Goal: Task Accomplishment & Management: Manage account settings

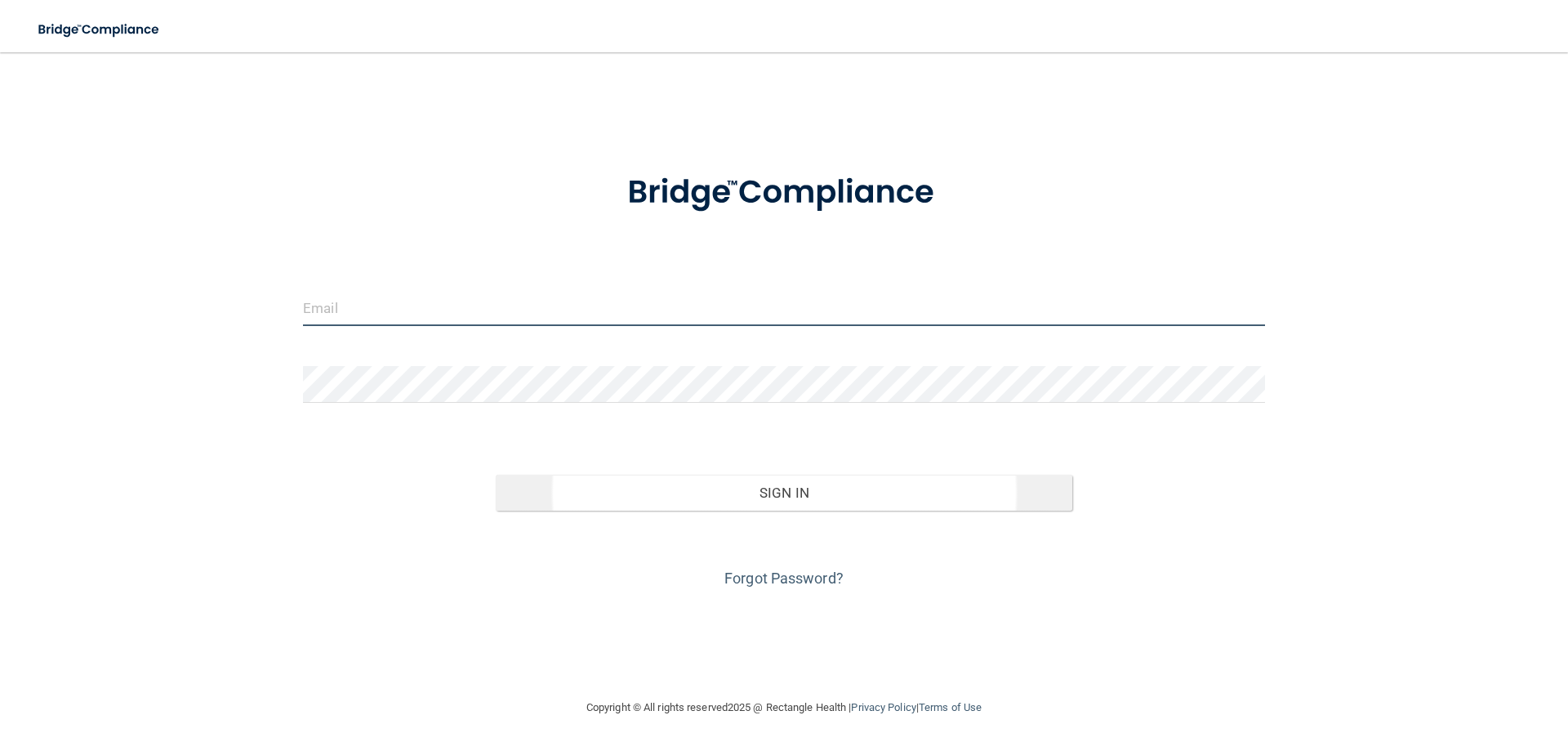
type input "[EMAIL_ADDRESS][DOMAIN_NAME]"
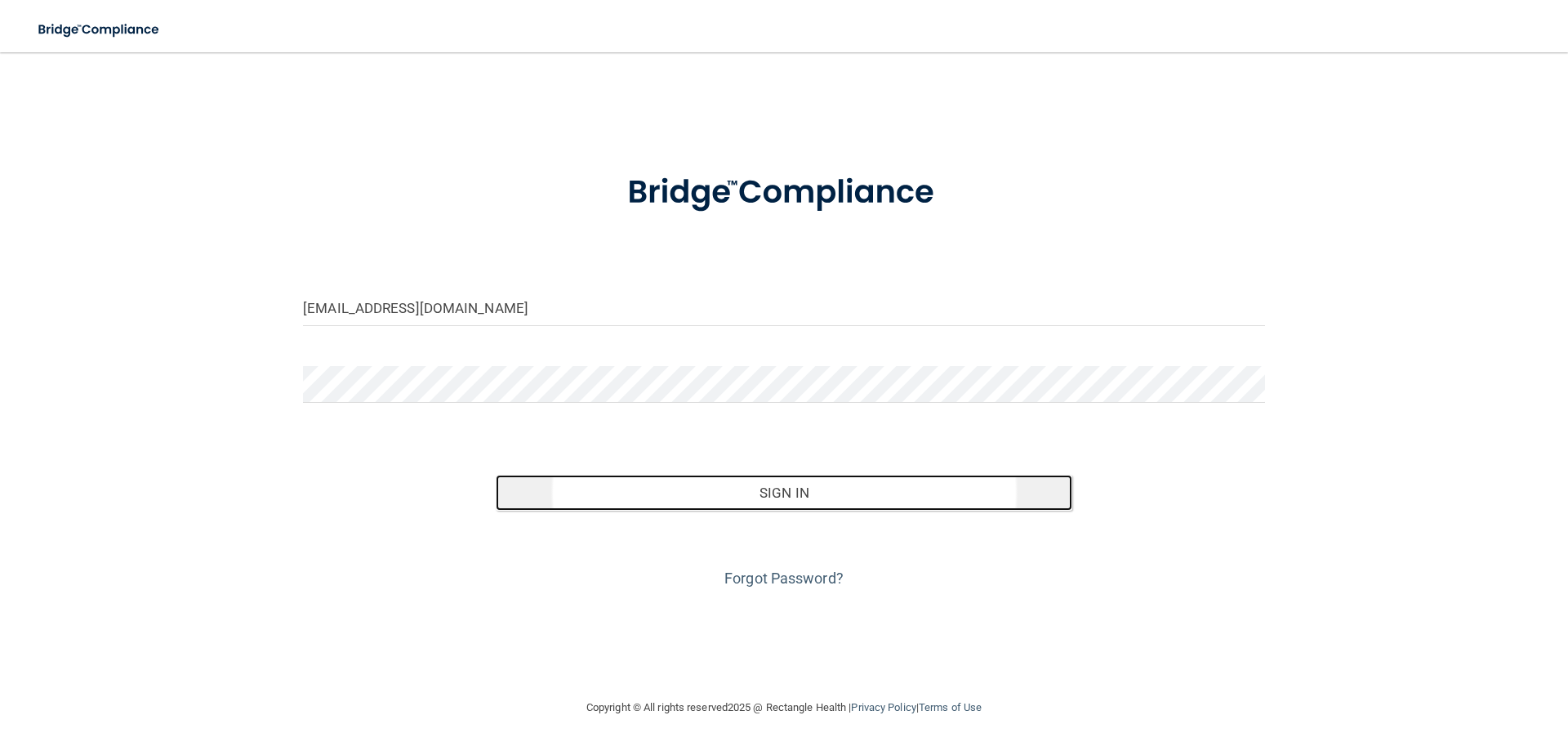
click at [787, 493] on button "Sign In" at bounding box center [784, 493] width 577 height 36
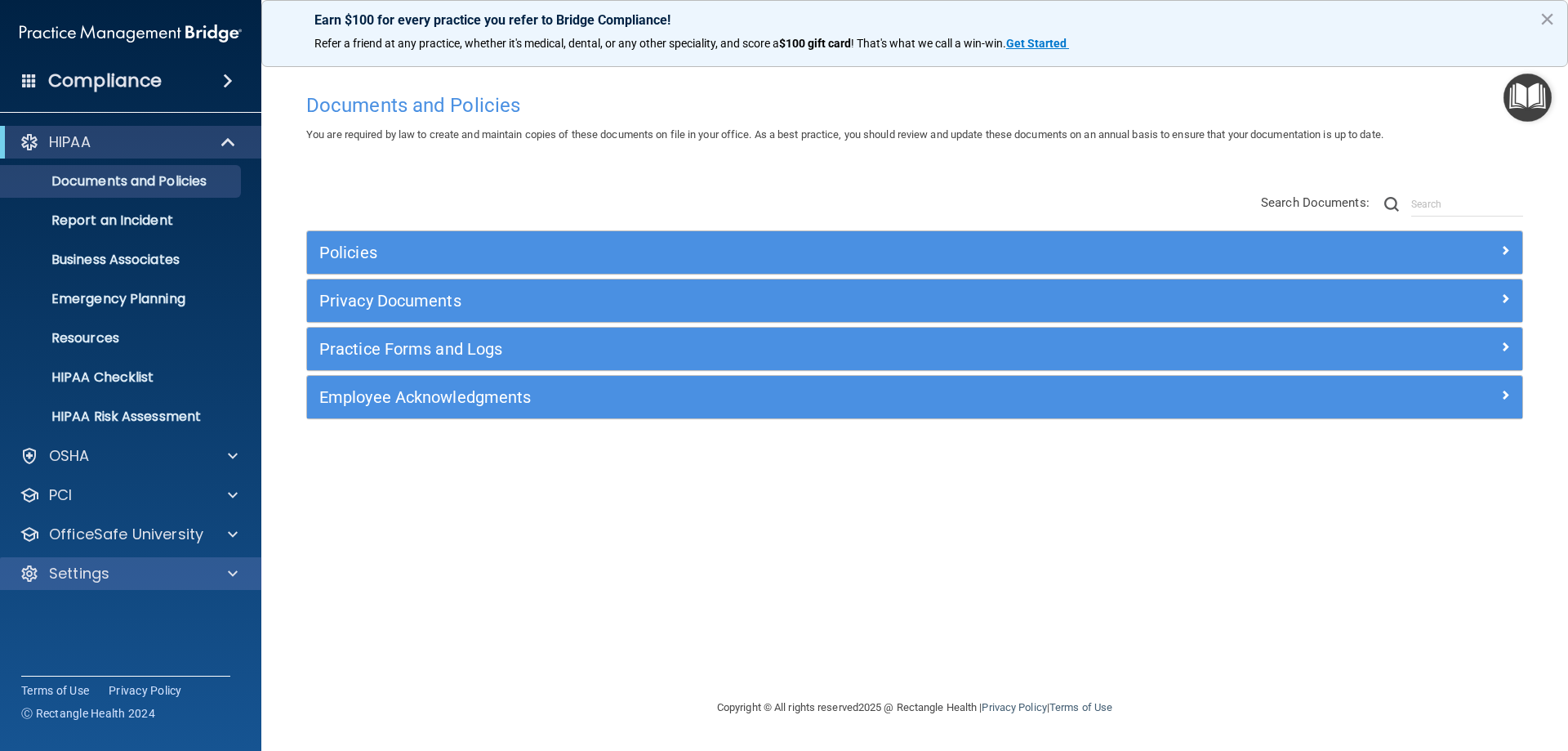
click at [135, 587] on div "Settings" at bounding box center [131, 574] width 262 height 33
click at [228, 576] on span at bounding box center [232, 573] width 9 height 20
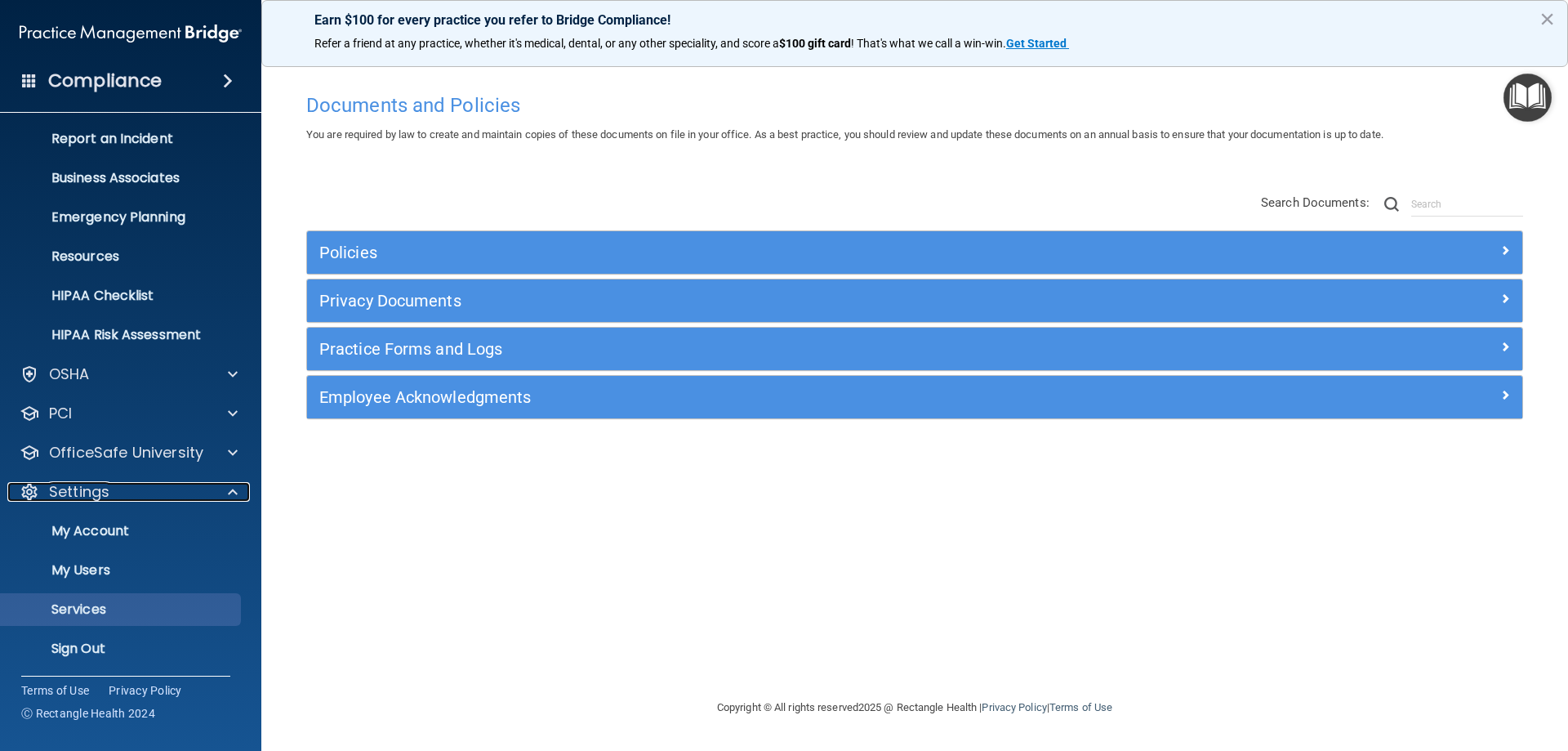
scroll to position [84, 0]
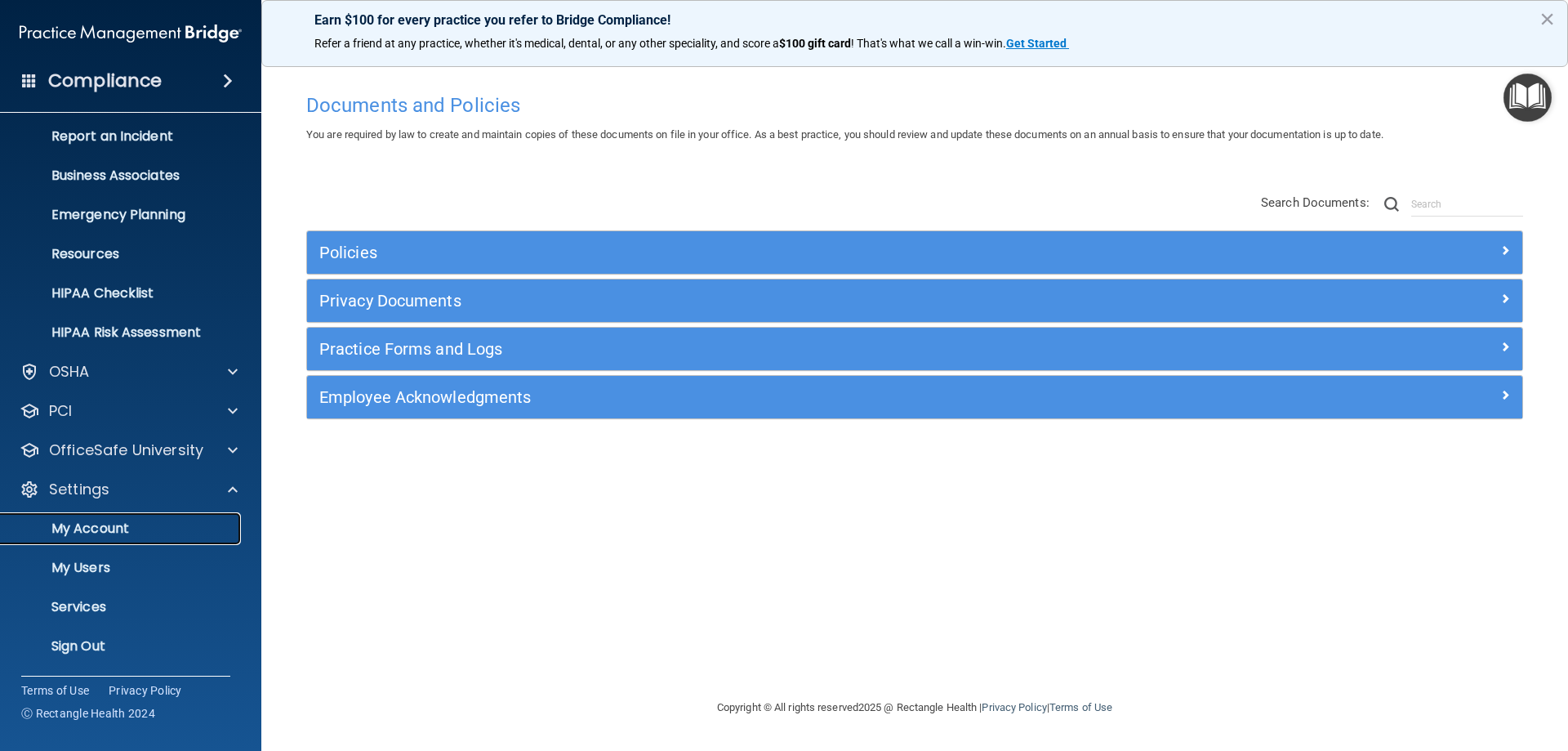
click at [104, 533] on p "My Account" at bounding box center [121, 528] width 223 height 16
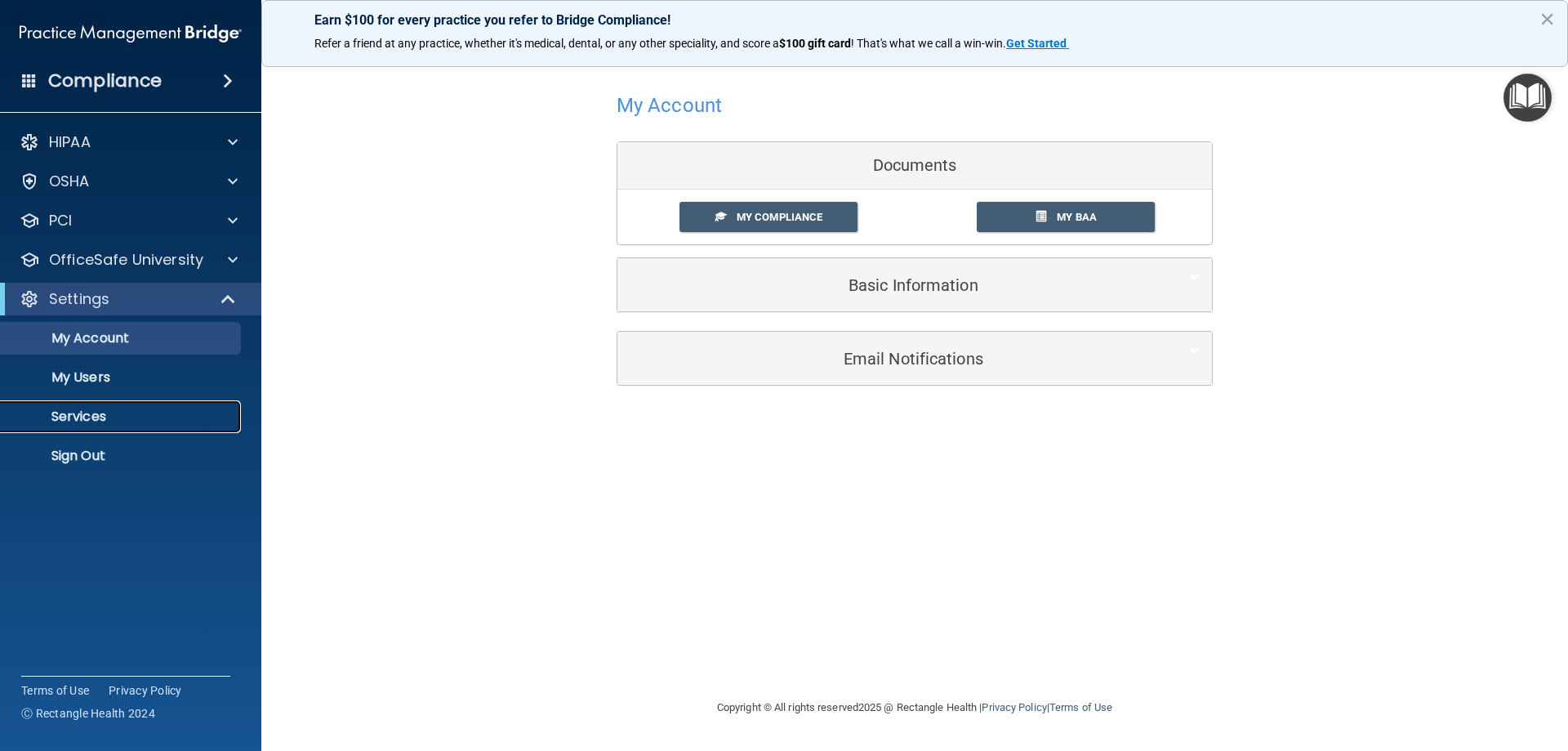
click at [105, 412] on p "Services" at bounding box center [121, 416] width 223 height 16
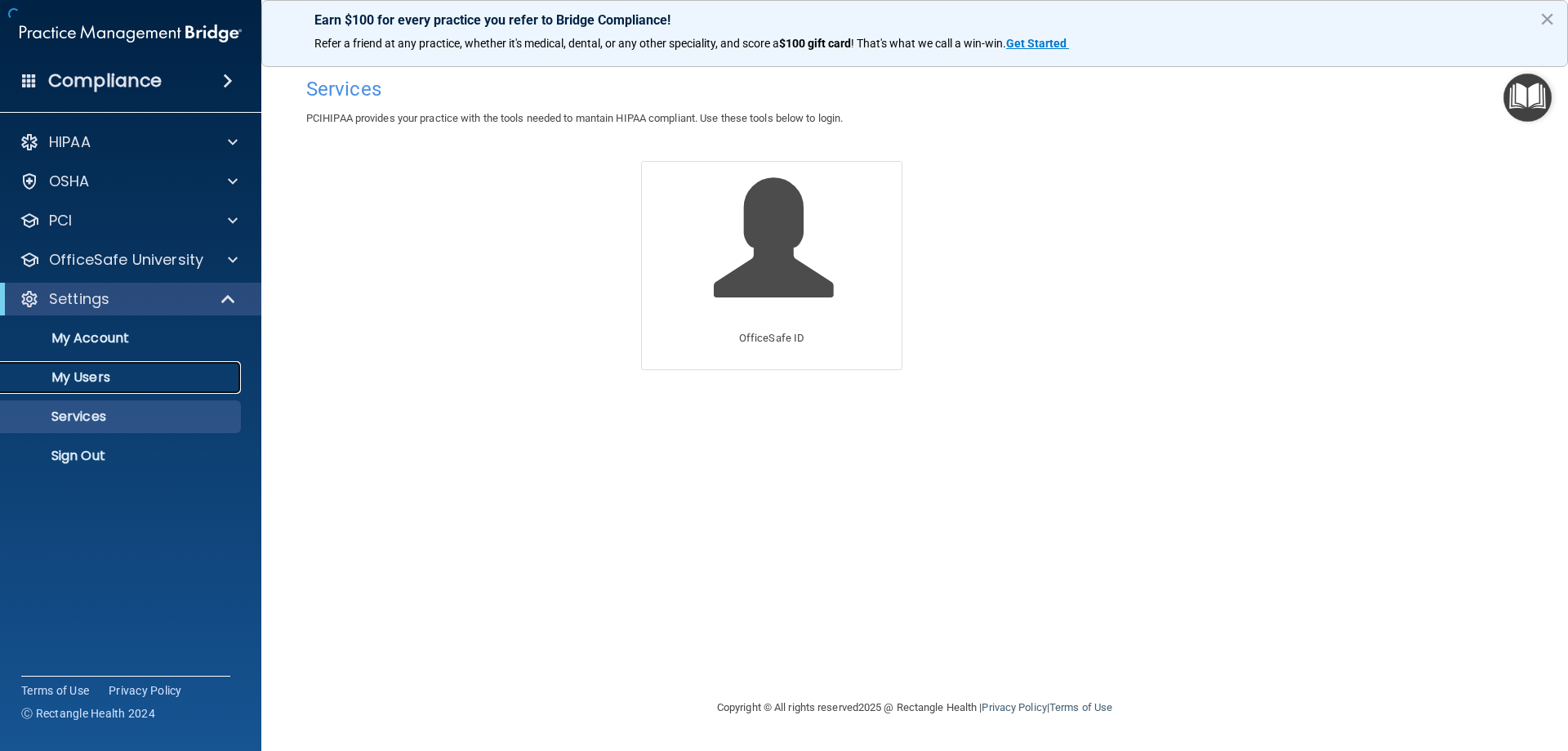
click at [127, 383] on p "My Users" at bounding box center [121, 377] width 223 height 16
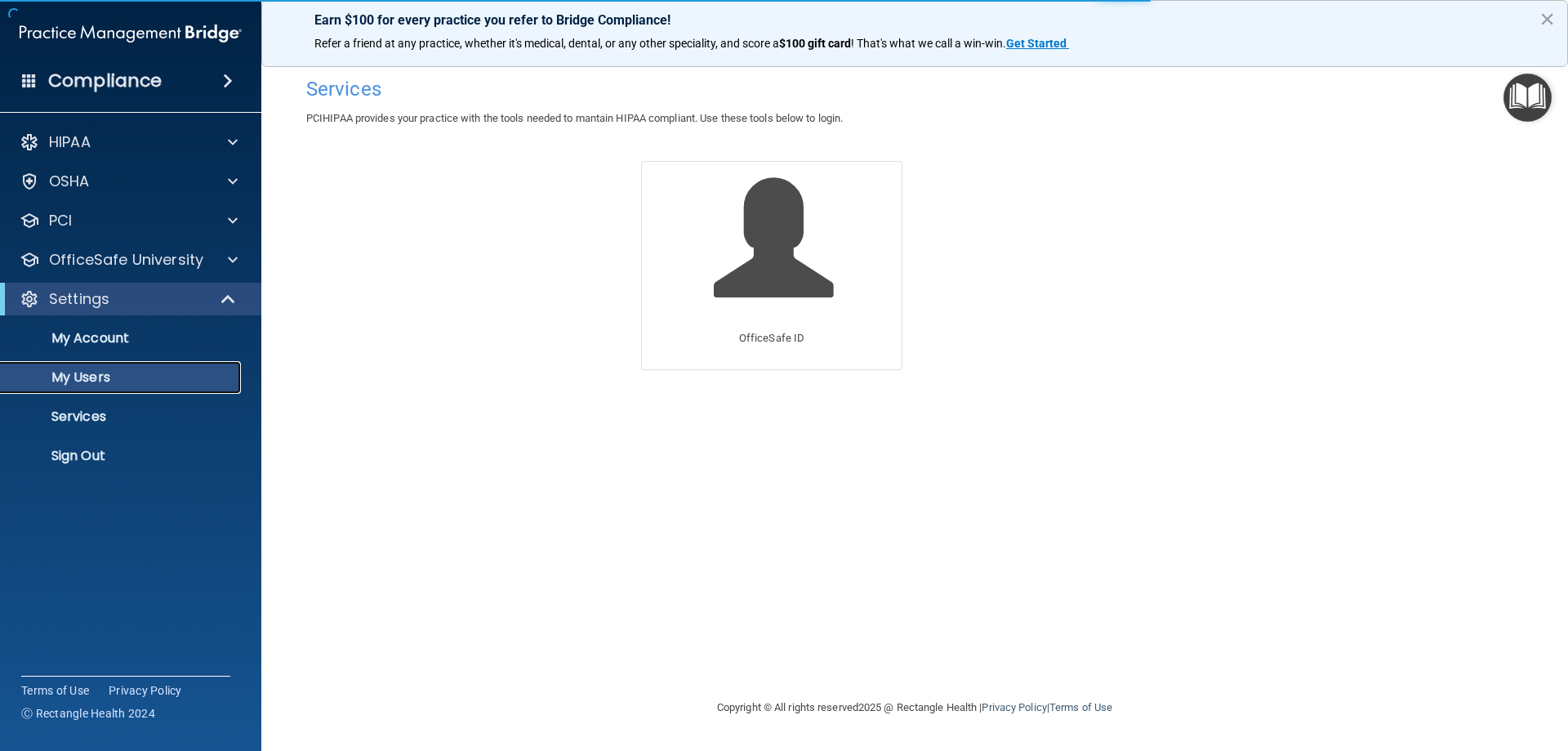
select select "20"
